Goal: Contribute content

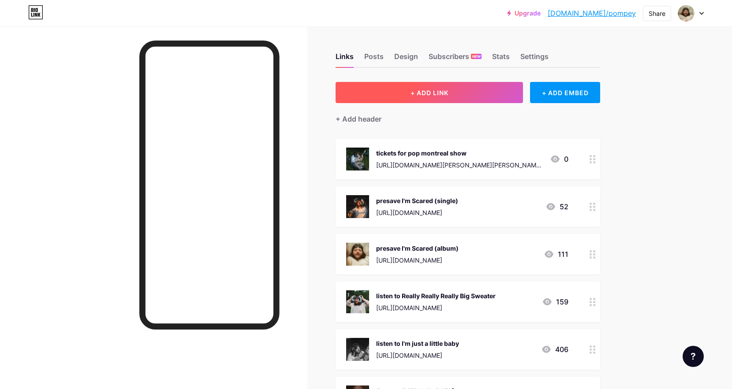
click at [400, 94] on button "+ ADD LINK" at bounding box center [428, 92] width 187 height 21
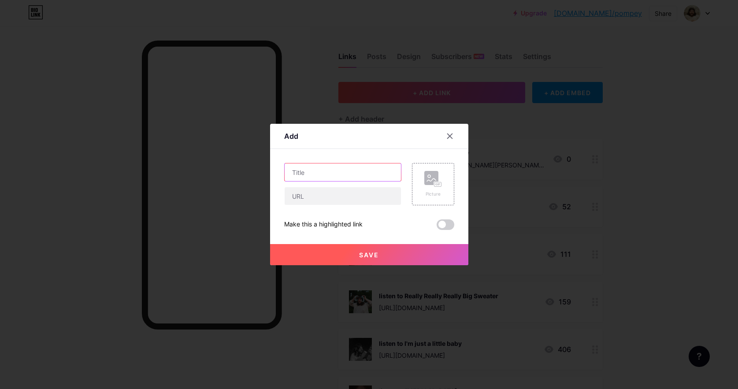
click at [342, 175] on input "text" at bounding box center [343, 172] width 116 height 18
type input "tickets for [GEOGRAPHIC_DATA] show"
click at [435, 184] on rect at bounding box center [437, 184] width 7 height 4
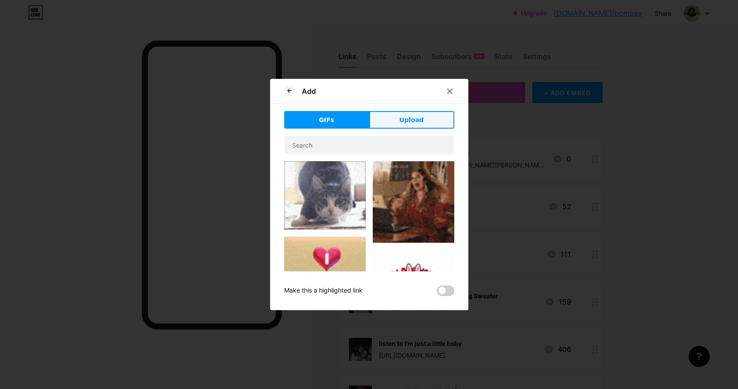
click at [404, 123] on span "Upload" at bounding box center [411, 119] width 24 height 9
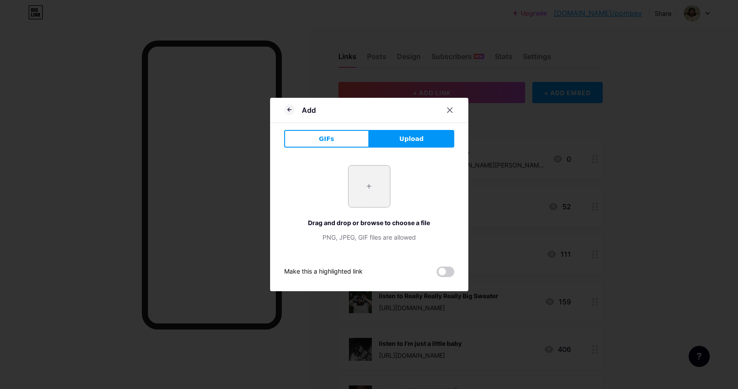
click at [378, 189] on input "file" at bounding box center [369, 186] width 41 height 41
type input "C:\fakepath\burdock photo for instagram.jpg"
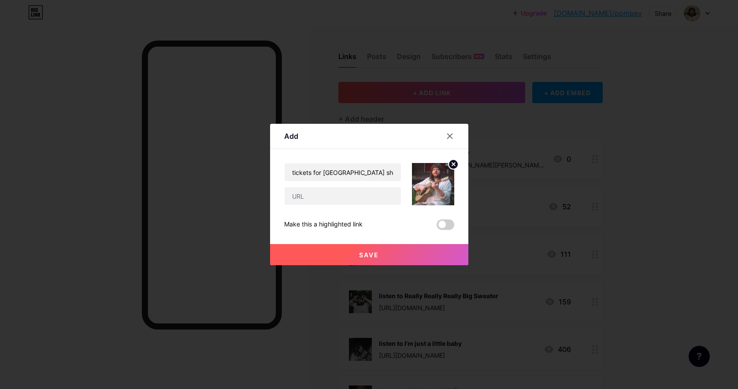
drag, startPoint x: 426, startPoint y: 193, endPoint x: 461, endPoint y: 4, distance: 191.9
click at [320, 193] on input "text" at bounding box center [343, 196] width 116 height 18
paste input "[URL][DOMAIN_NAME]"
type input "[URL][DOMAIN_NAME]"
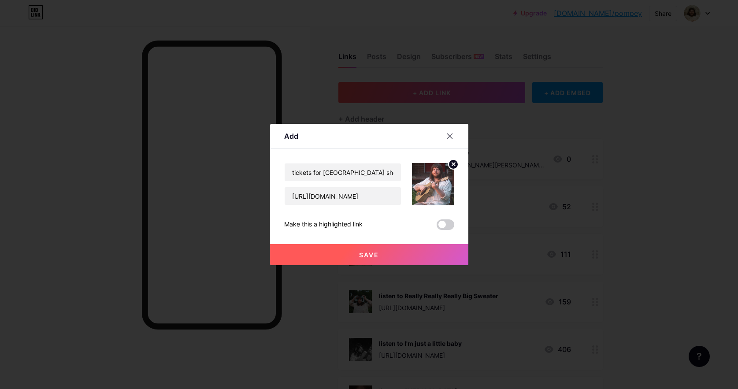
click at [328, 256] on button "Save" at bounding box center [369, 254] width 198 height 21
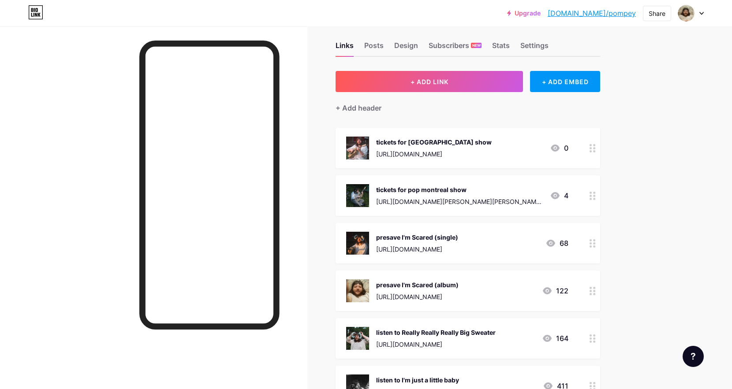
scroll to position [8, 0]
